Goal: Navigation & Orientation: Find specific page/section

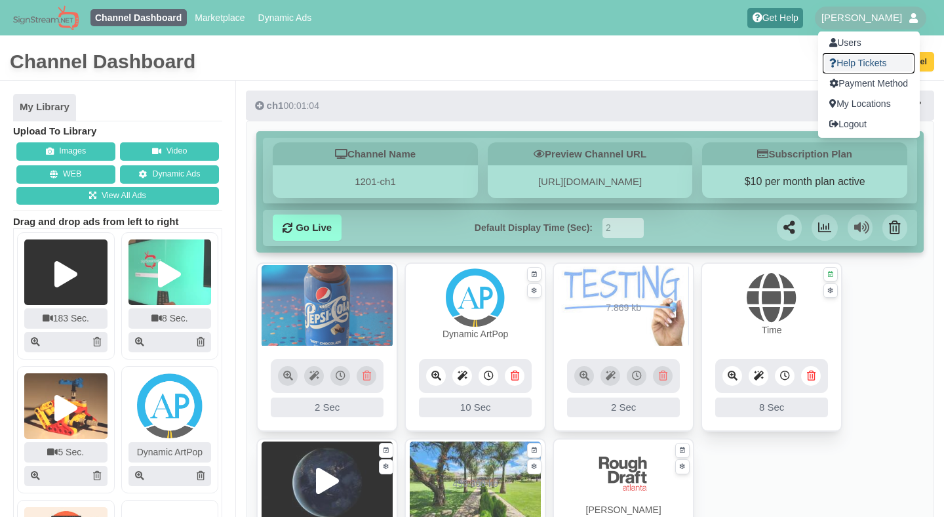
click at [881, 62] on link "Help Tickets" at bounding box center [869, 63] width 92 height 20
click at [865, 43] on link "Users" at bounding box center [869, 43] width 92 height 20
click at [865, 81] on link "Payment Method" at bounding box center [869, 83] width 92 height 20
click at [860, 100] on link "My Locations" at bounding box center [869, 104] width 92 height 20
click at [843, 127] on link "Logout" at bounding box center [869, 124] width 92 height 20
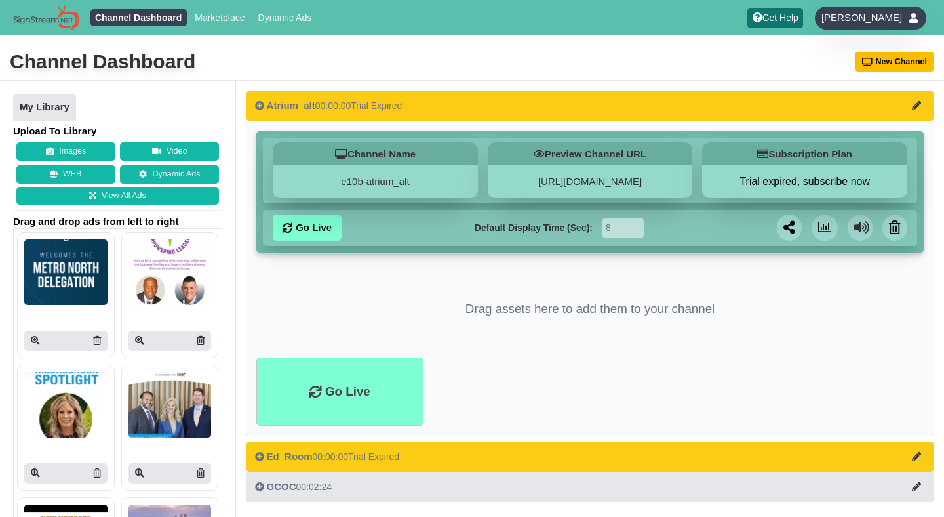
click at [907, 18] on div "[PERSON_NAME]" at bounding box center [870, 18] width 111 height 23
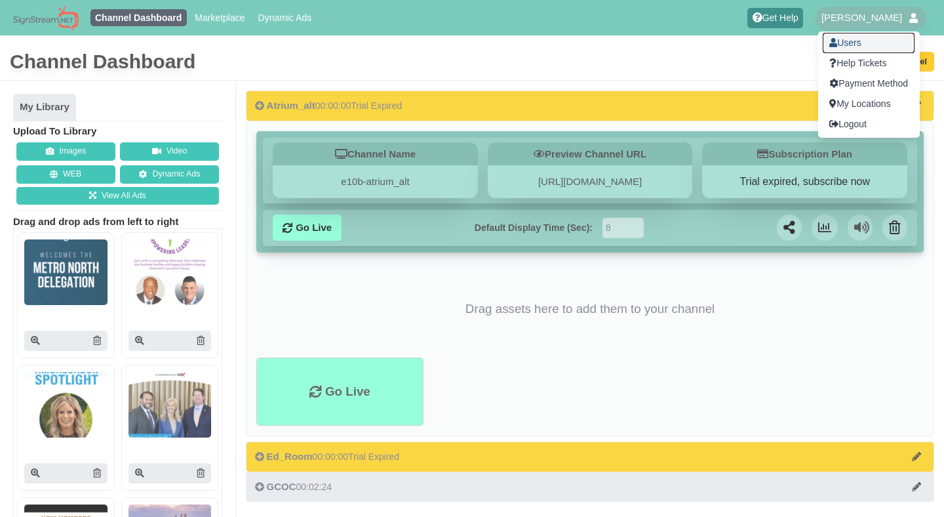
click at [869, 45] on link "Users" at bounding box center [869, 43] width 92 height 20
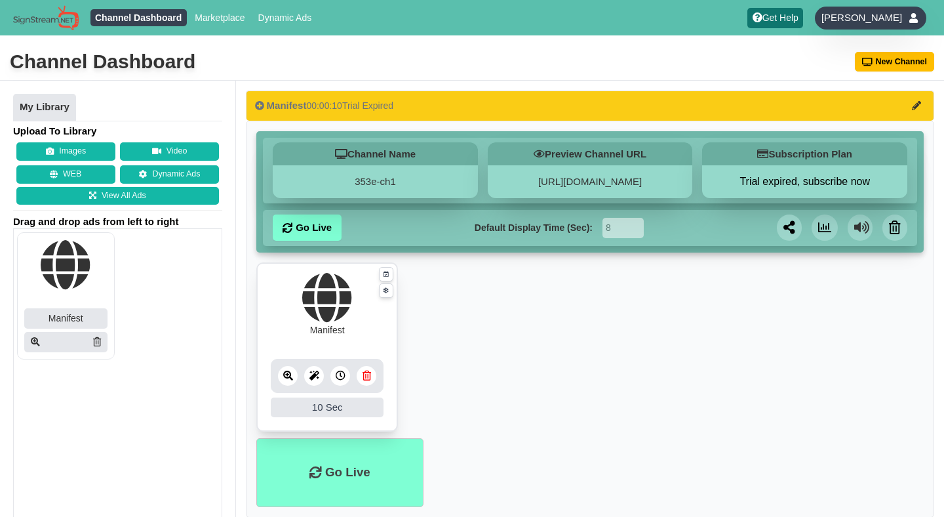
click at [911, 18] on div at bounding box center [914, 18] width 12 height 10
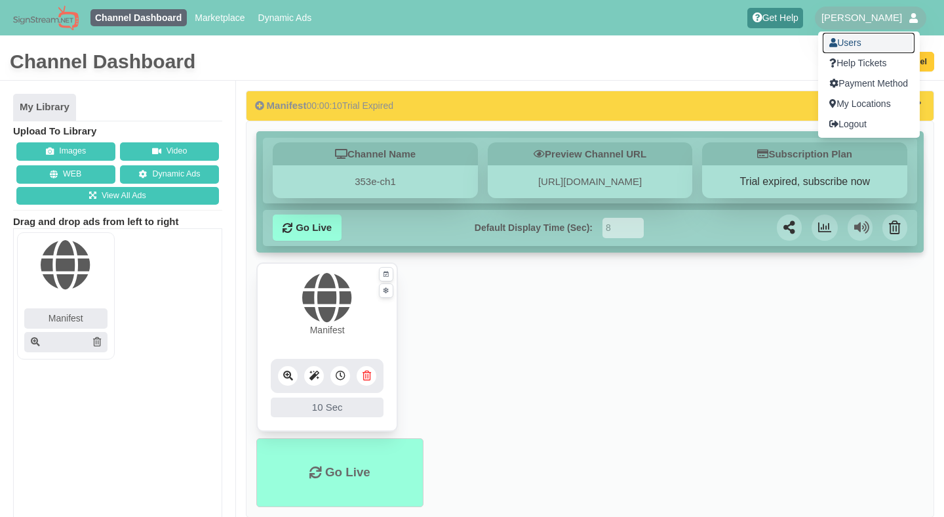
click at [872, 42] on link "Users" at bounding box center [869, 43] width 92 height 20
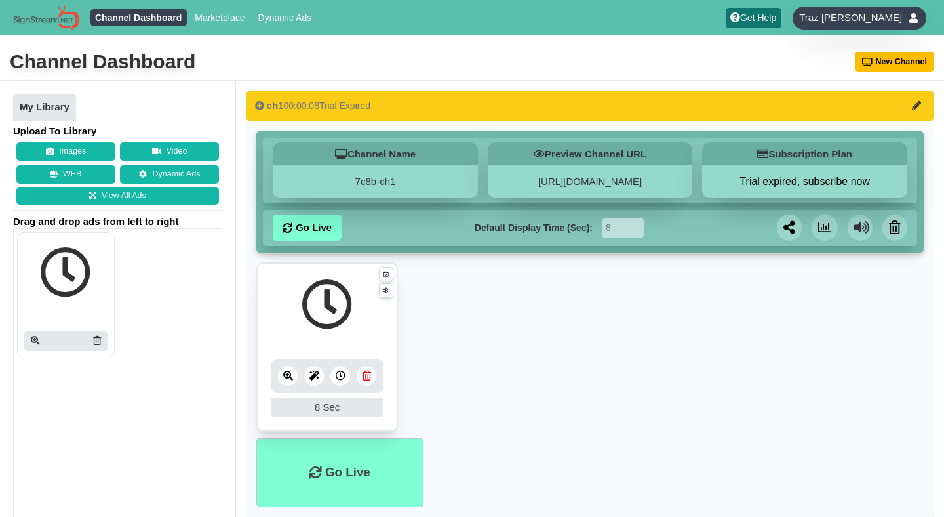
click at [904, 22] on div "Traz [PERSON_NAME]" at bounding box center [859, 18] width 133 height 23
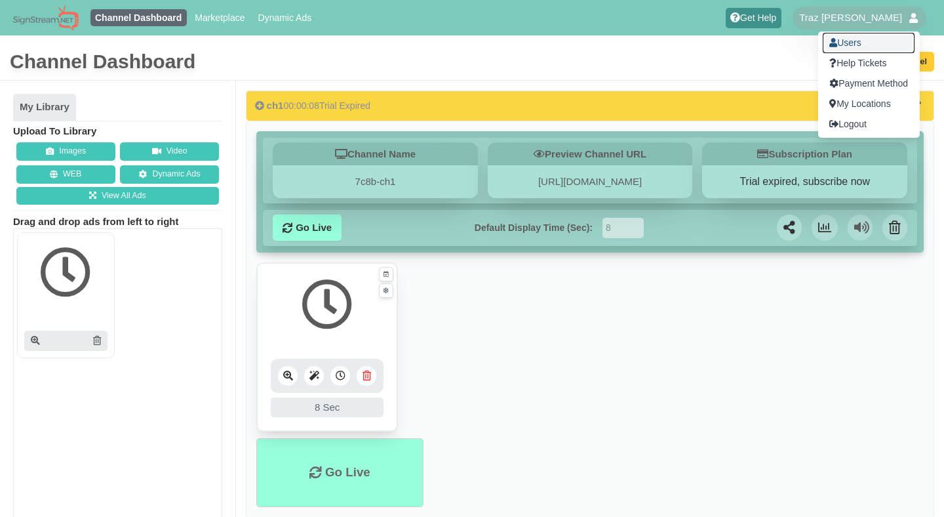
click at [860, 42] on link "Users" at bounding box center [869, 43] width 92 height 20
click at [865, 55] on link "Help Tickets" at bounding box center [869, 63] width 92 height 20
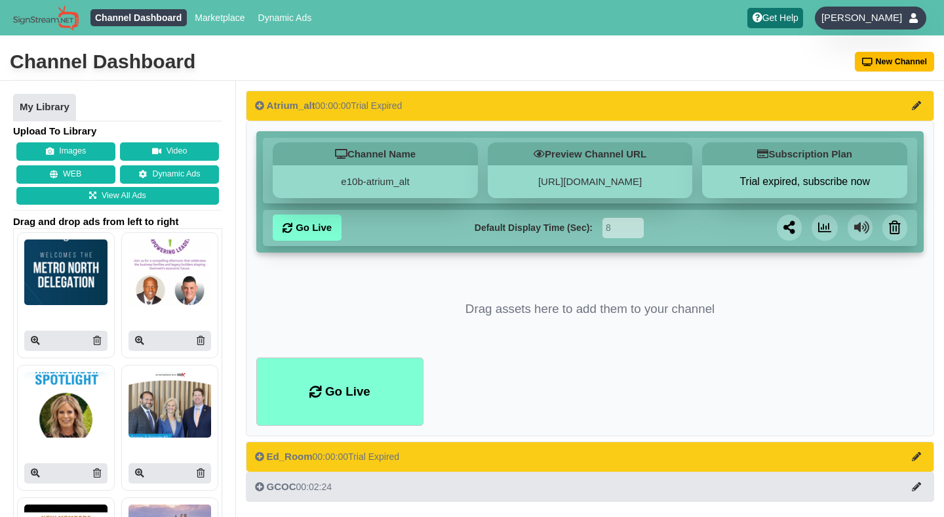
click at [896, 14] on span "[PERSON_NAME]" at bounding box center [862, 17] width 81 height 13
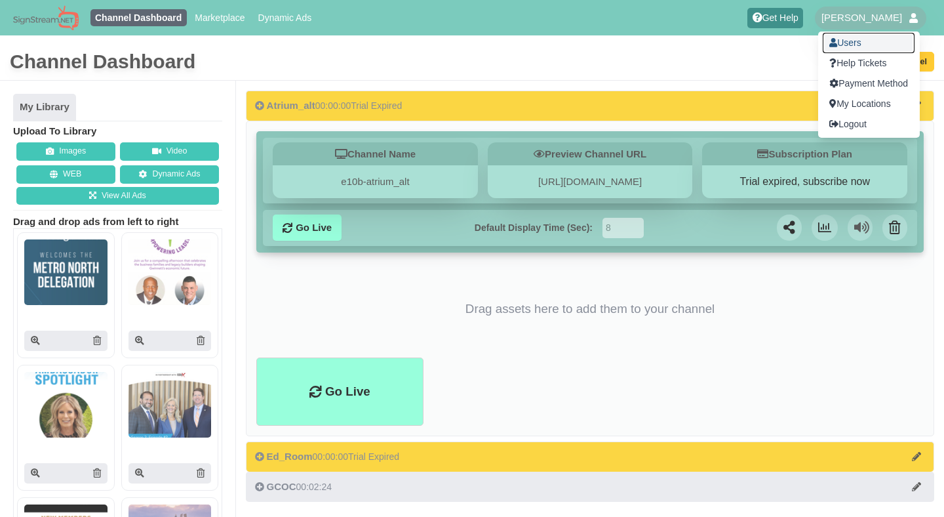
click at [848, 46] on link "Users" at bounding box center [869, 43] width 92 height 20
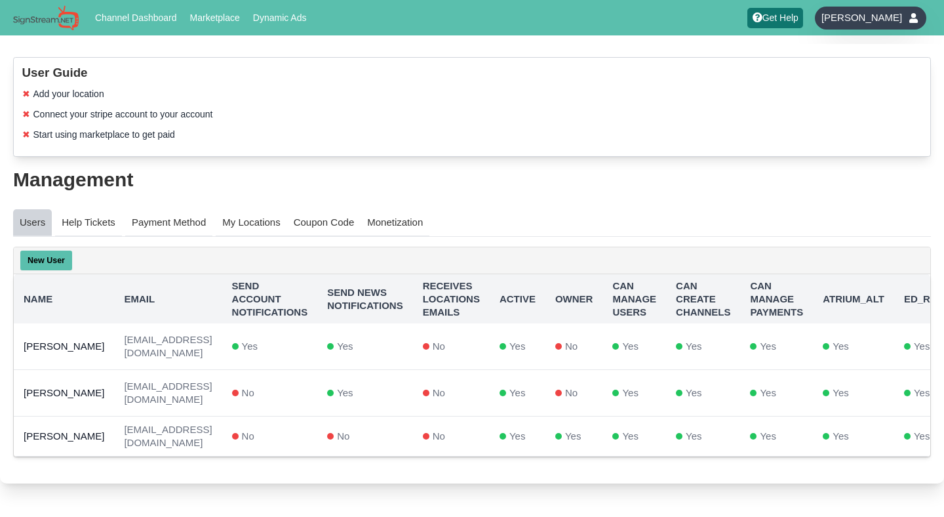
click at [881, 17] on span "[PERSON_NAME]" at bounding box center [862, 17] width 81 height 13
